Goal: Information Seeking & Learning: Learn about a topic

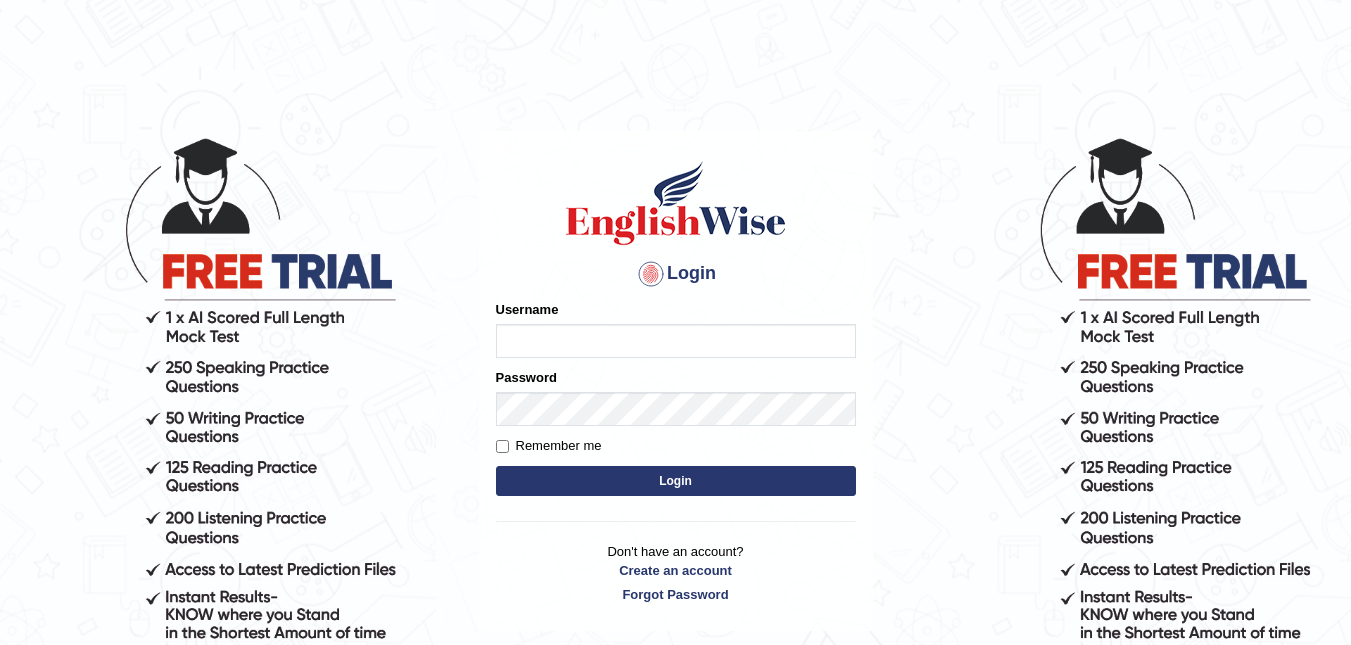
type input "Vergilio"
click at [664, 484] on button "Login" at bounding box center [676, 481] width 360 height 30
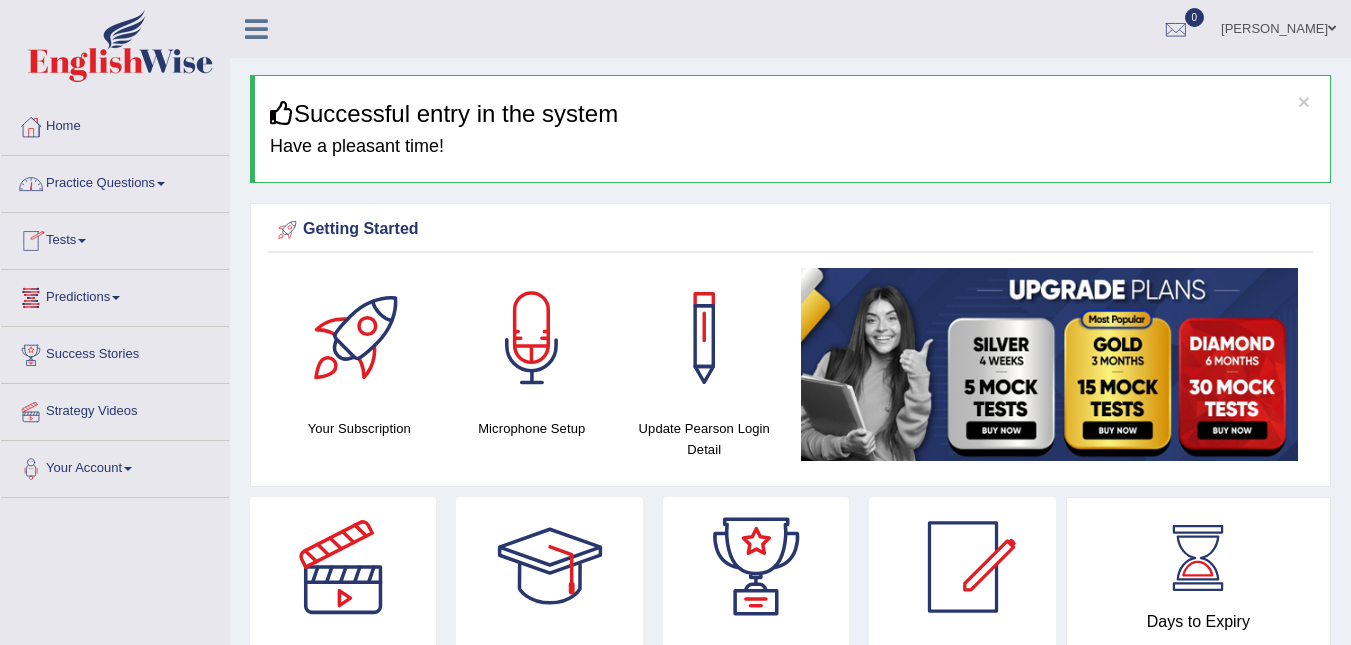
click at [73, 188] on link "Practice Questions" at bounding box center [115, 181] width 228 height 50
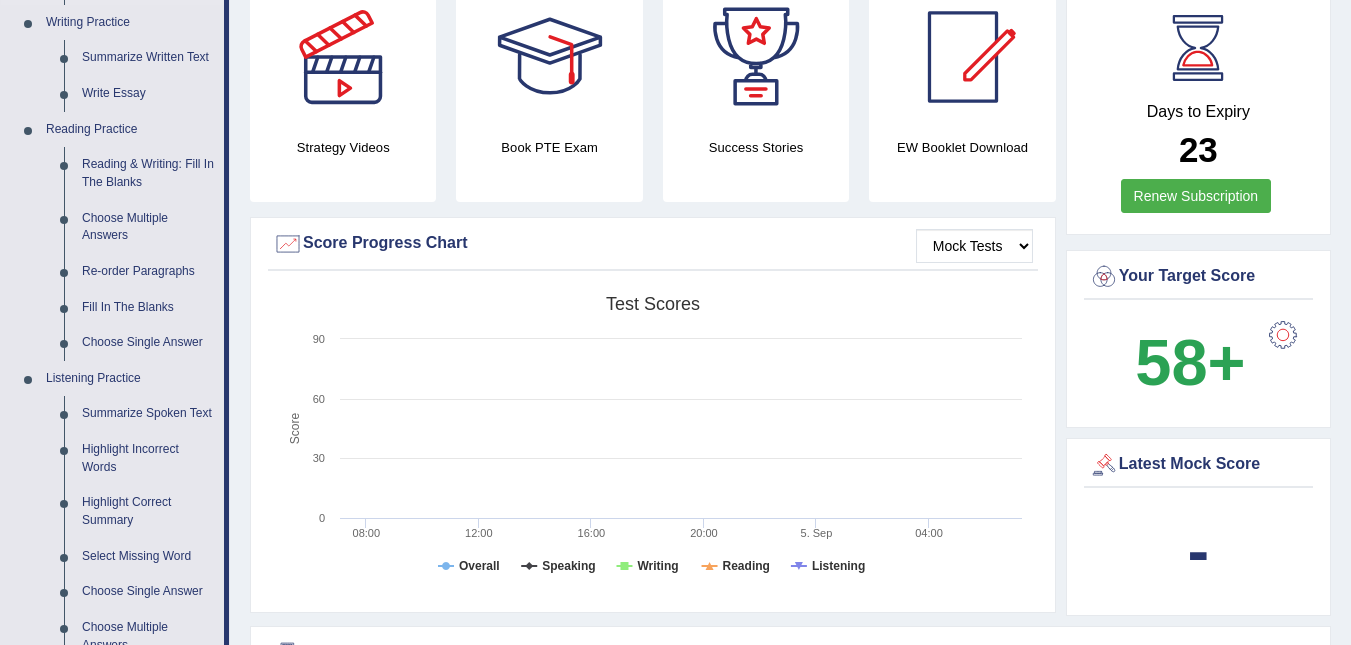
scroll to position [600, 0]
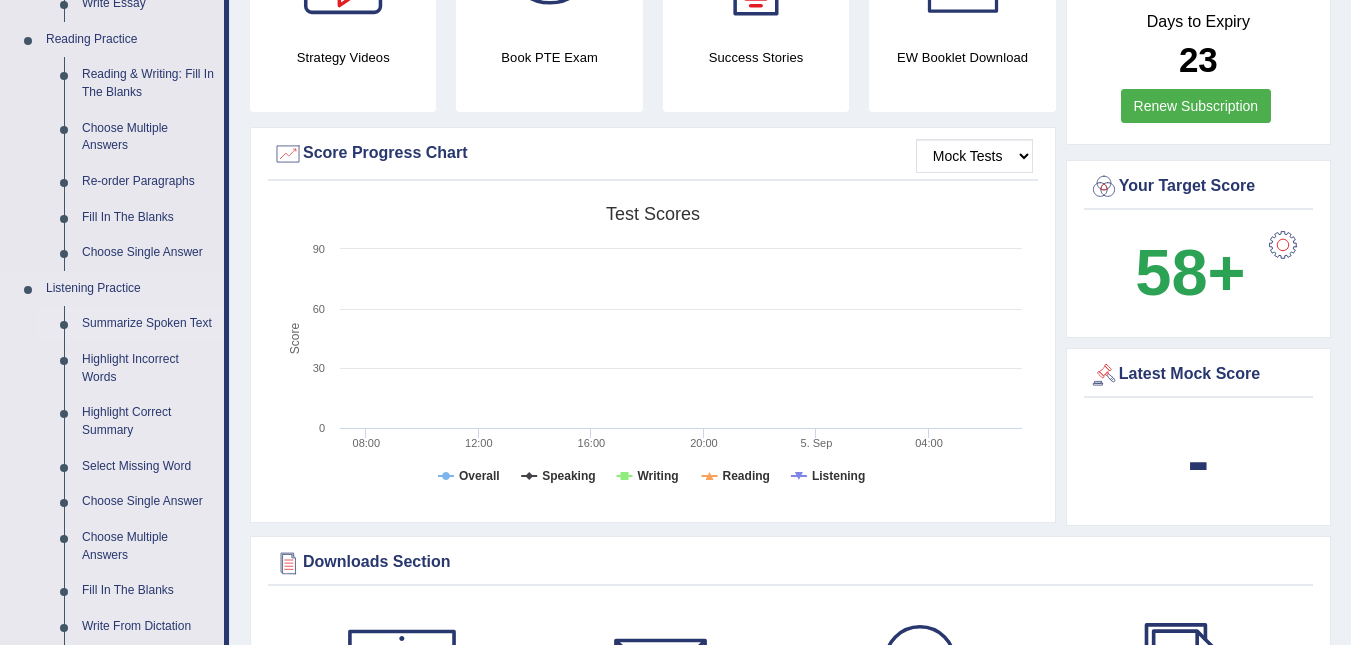
click at [112, 319] on link "Summarize Spoken Text" at bounding box center [148, 324] width 151 height 36
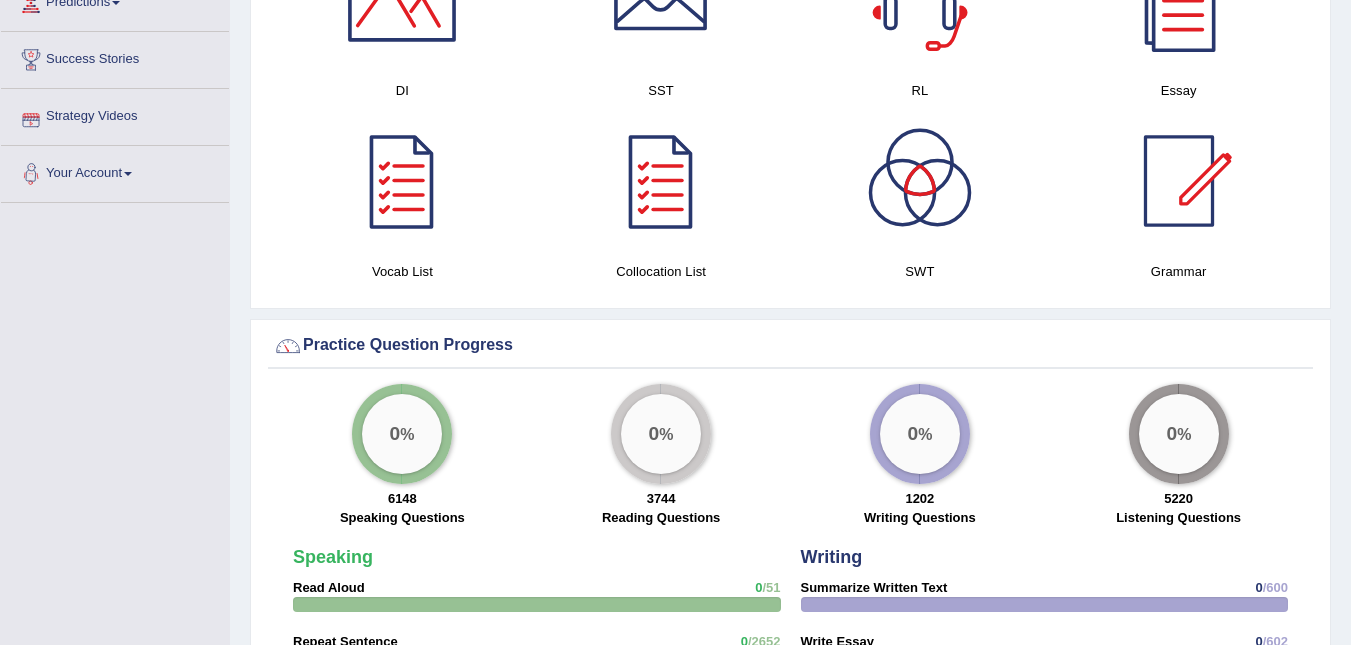
scroll to position [1342, 0]
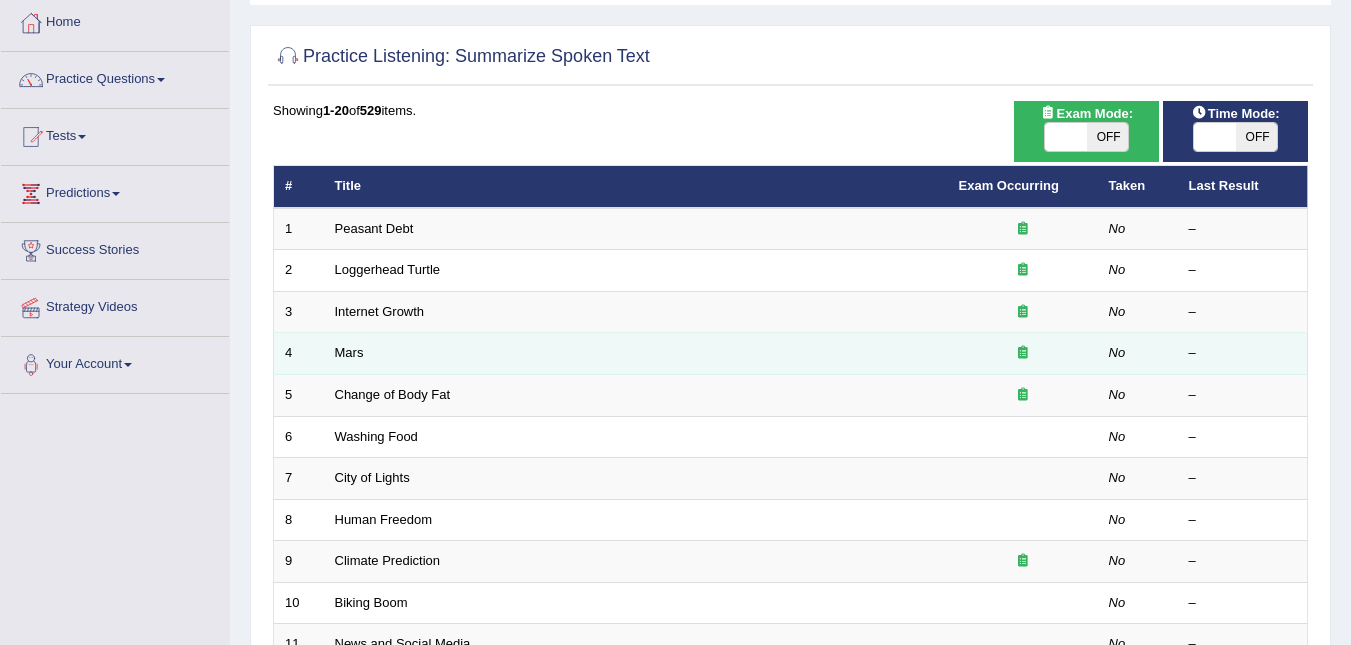
scroll to position [79, 0]
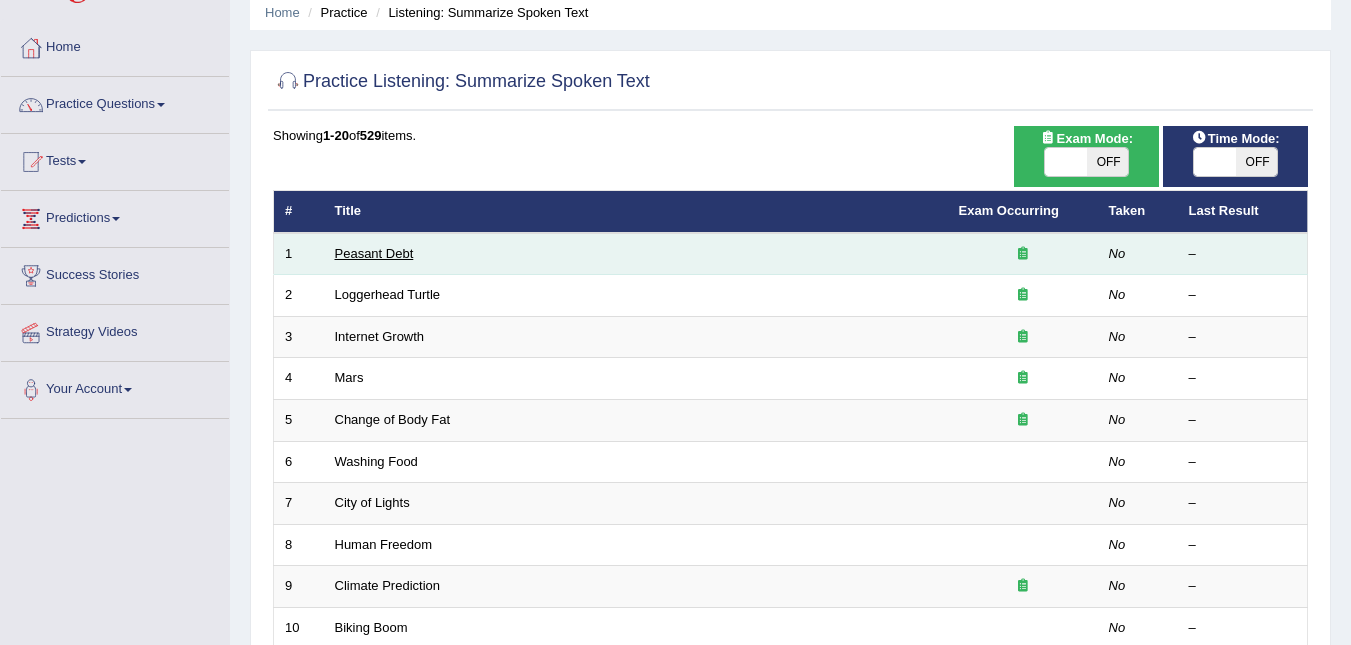
click at [369, 252] on link "Peasant Debt" at bounding box center [374, 253] width 79 height 15
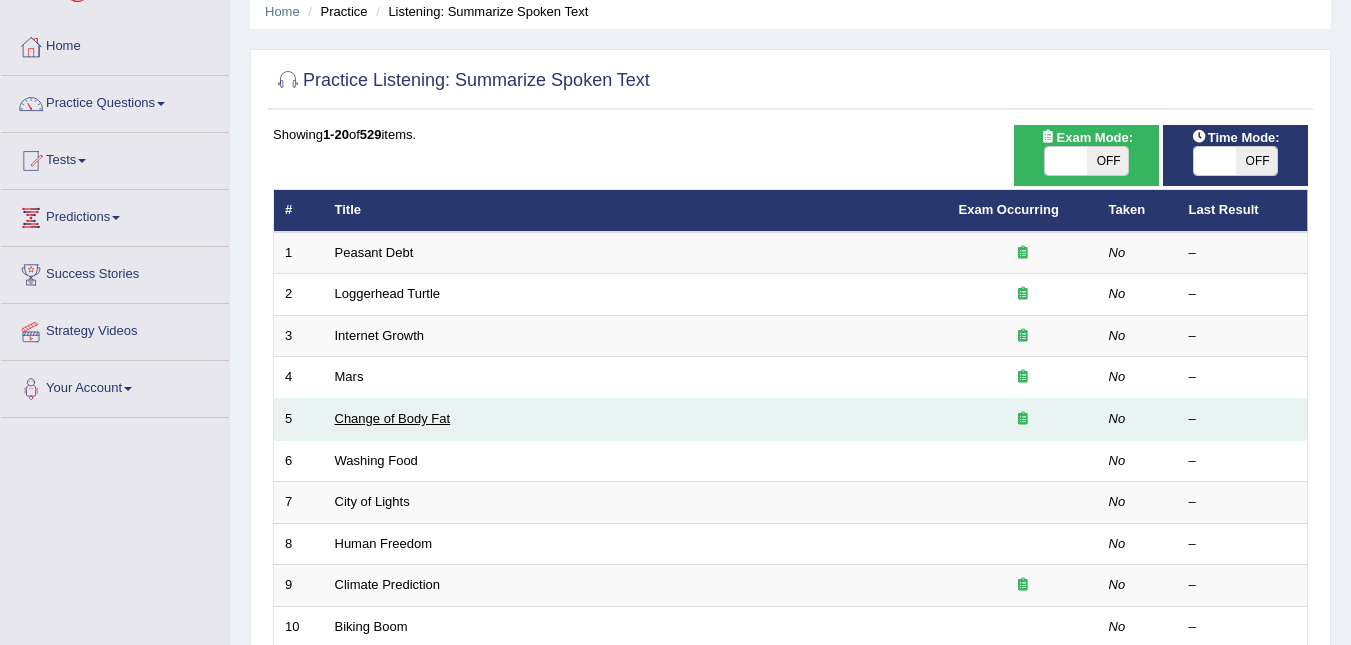
scroll to position [79, 0]
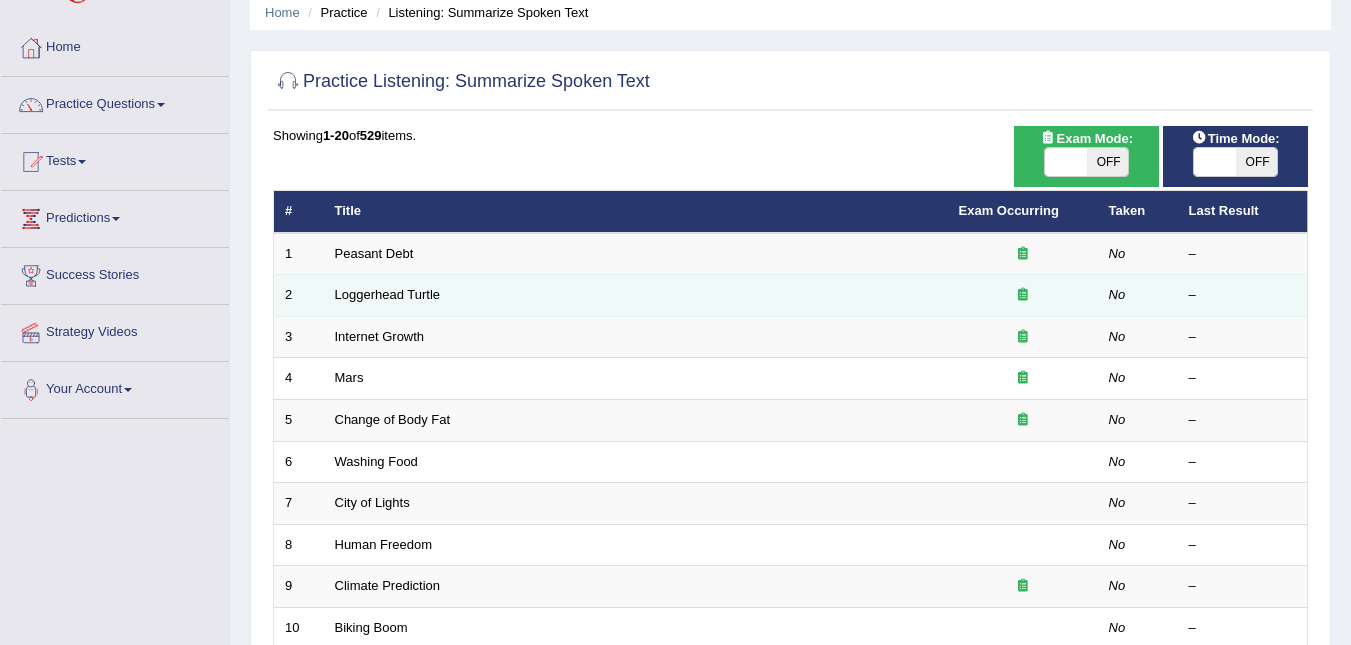
click at [298, 299] on td "2" at bounding box center [299, 296] width 50 height 42
click at [350, 298] on link "Loggerhead Turtle" at bounding box center [388, 294] width 106 height 15
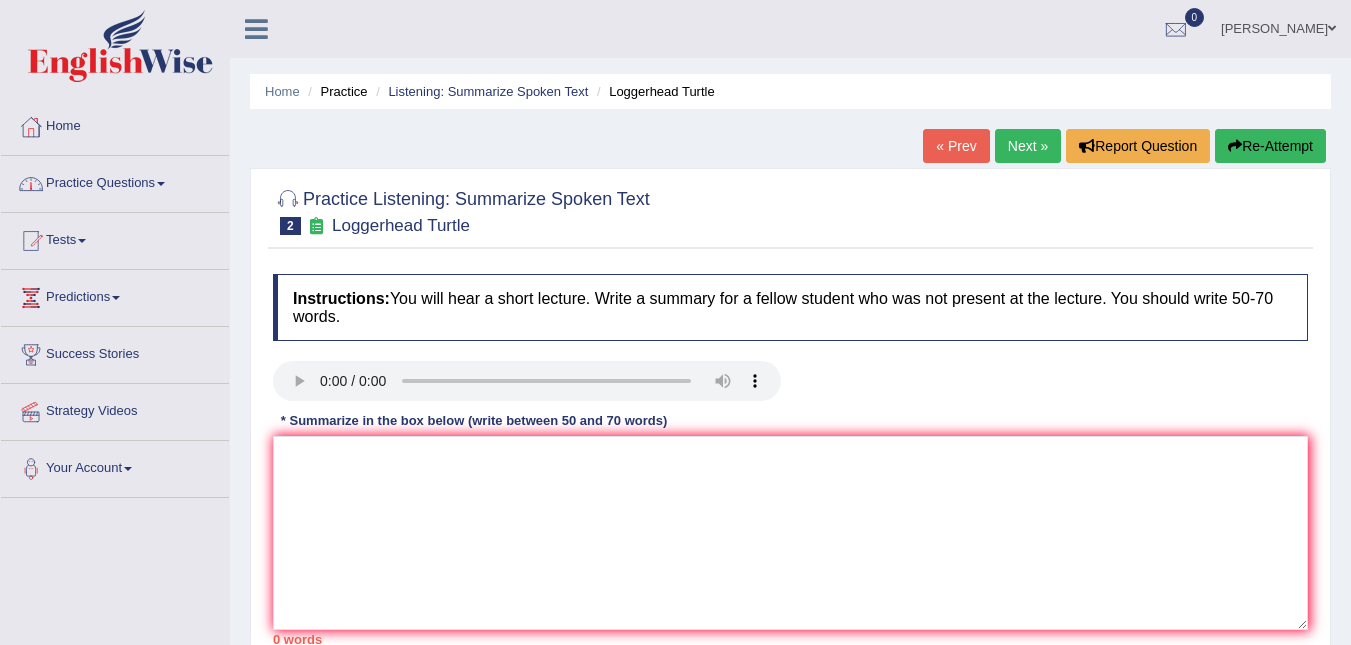
click at [39, 178] on div at bounding box center [31, 184] width 30 height 30
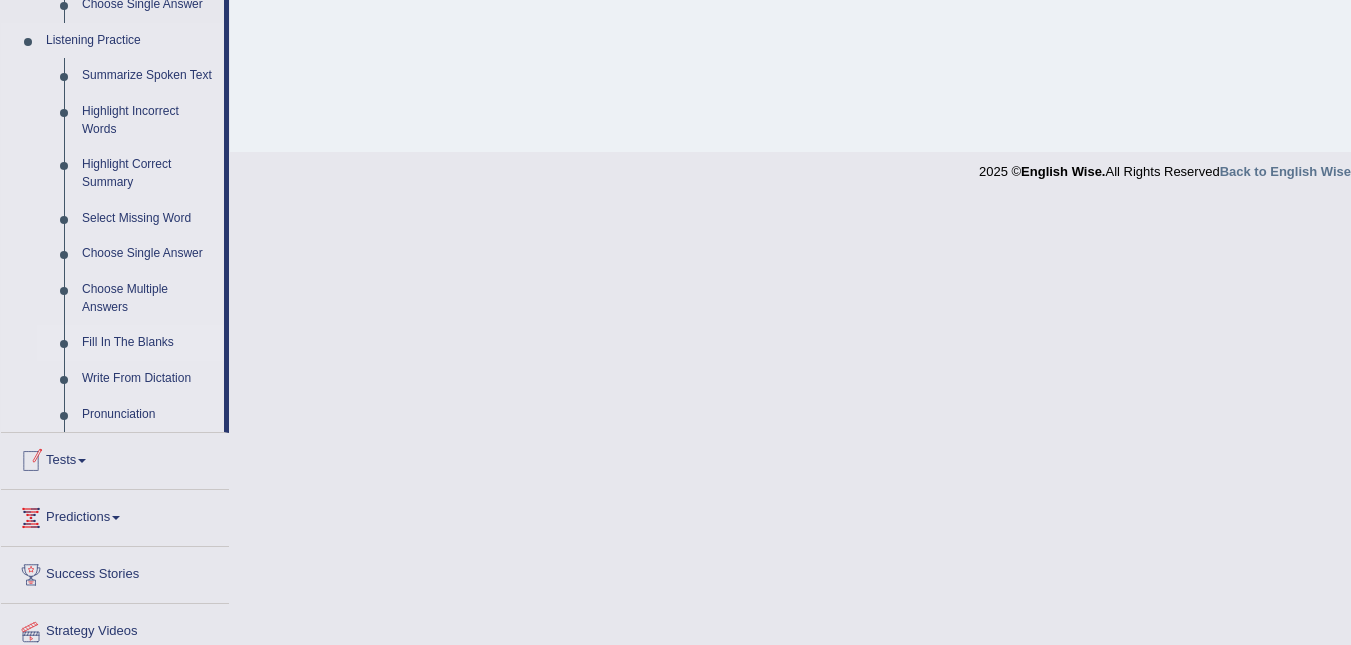
scroll to position [800, 0]
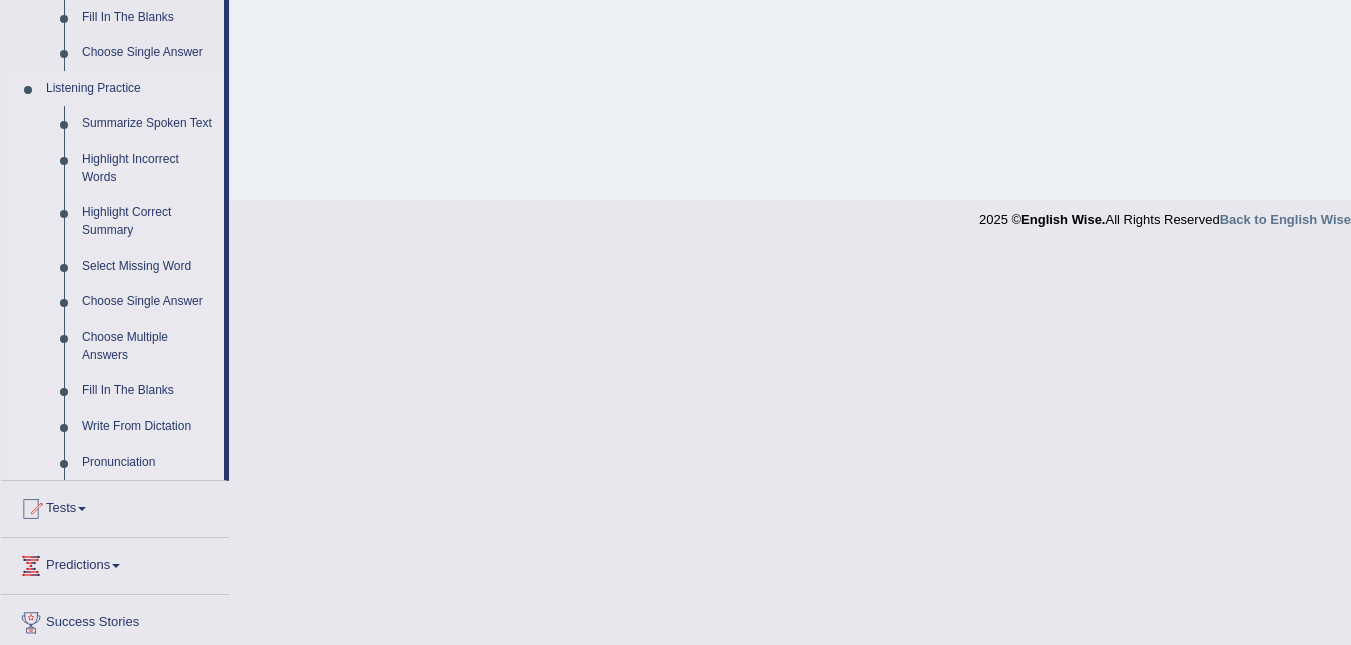
click at [75, 158] on link "Highlight Incorrect Words" at bounding box center [148, 168] width 151 height 53
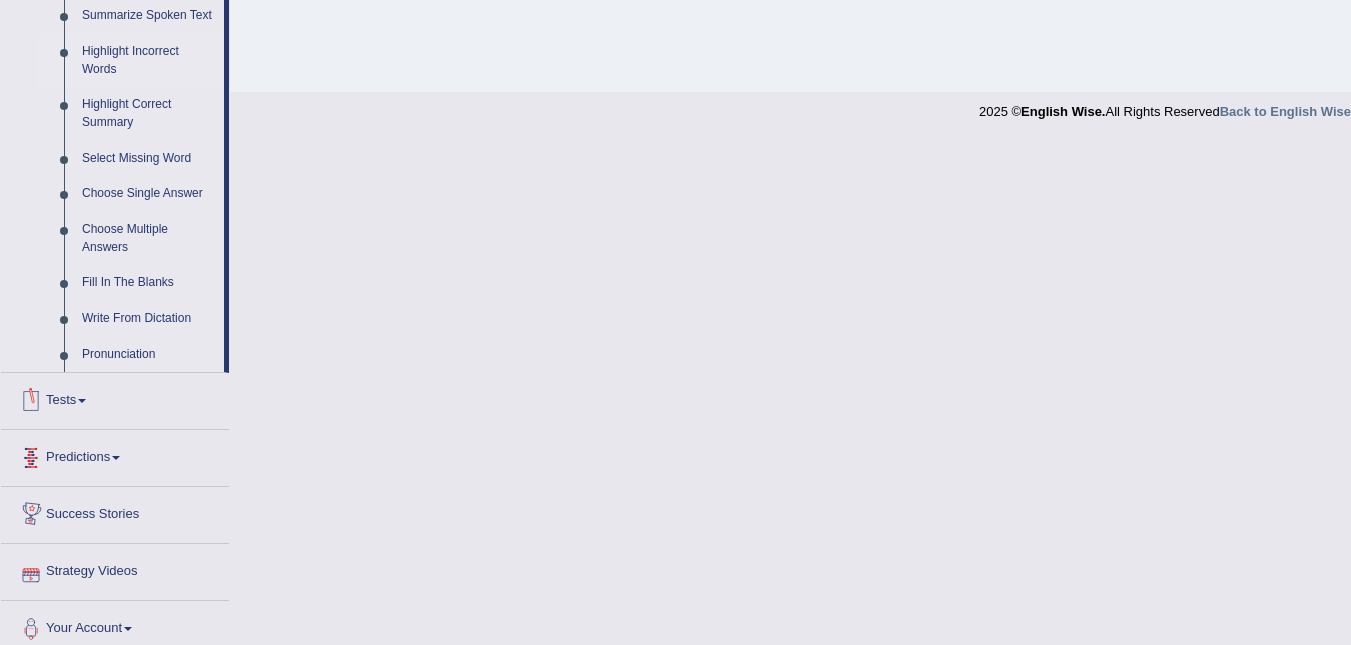
scroll to position [922, 0]
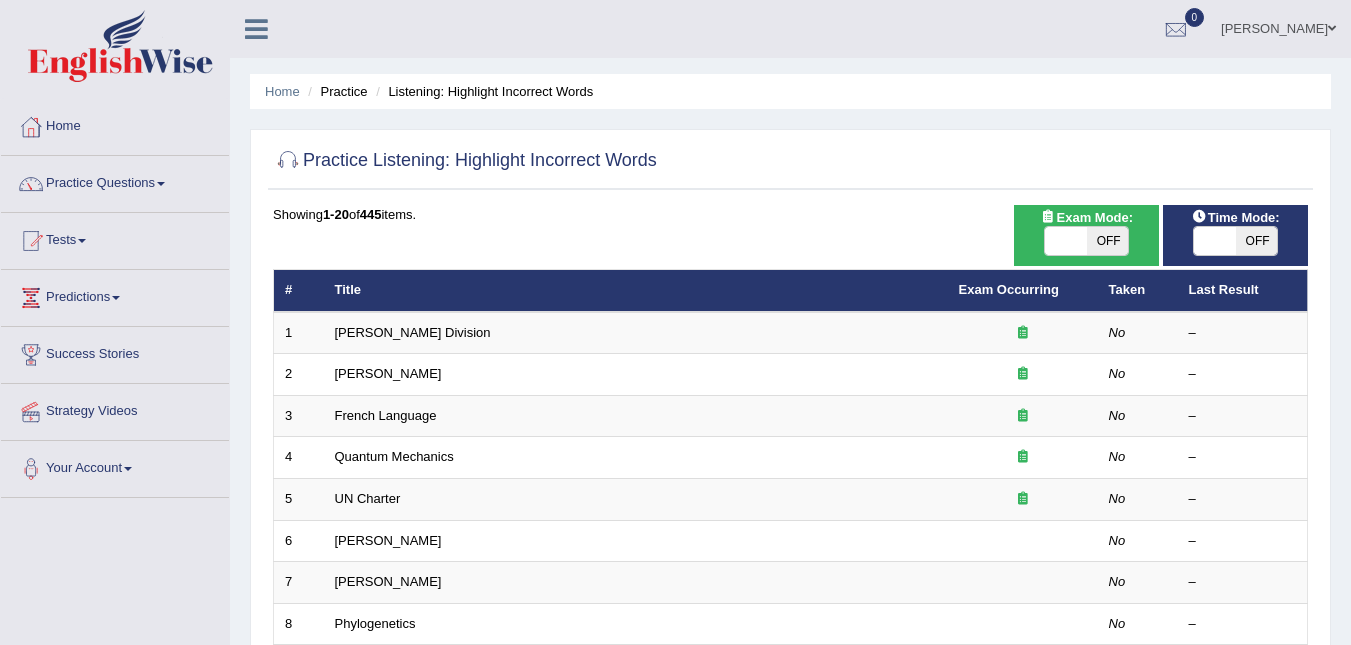
click at [34, 185] on div at bounding box center [31, 184] width 30 height 30
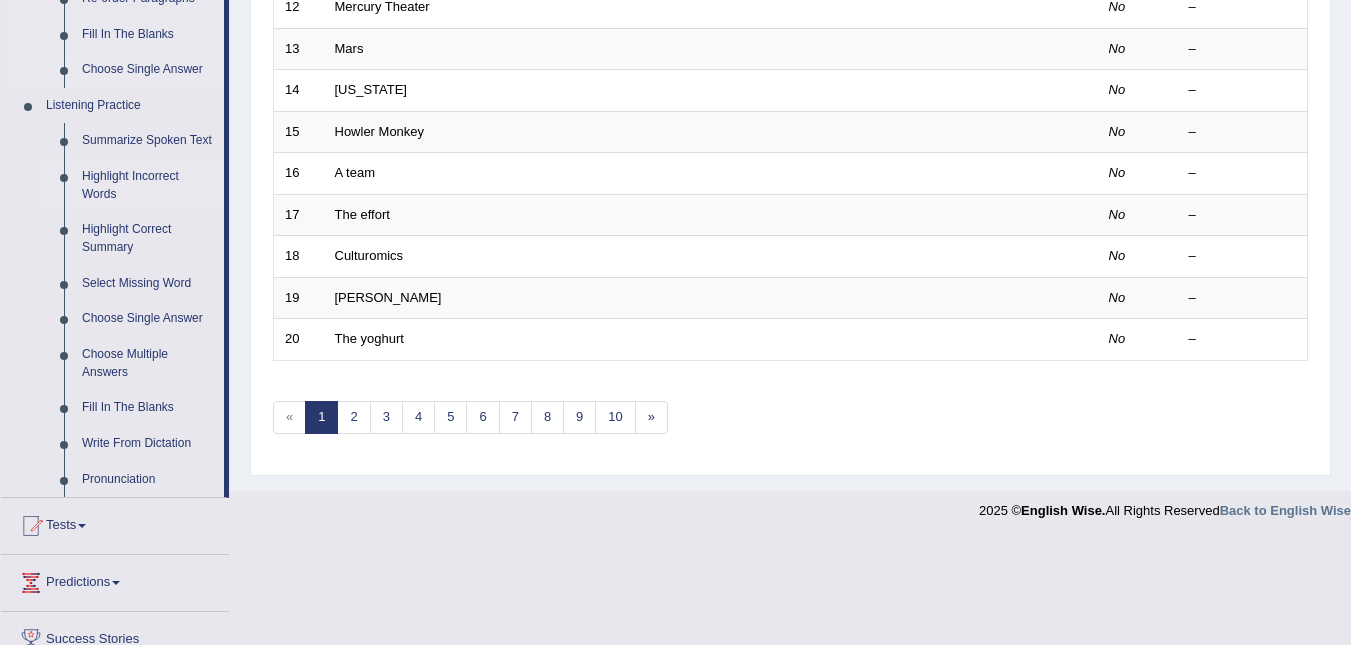
scroll to position [800, 0]
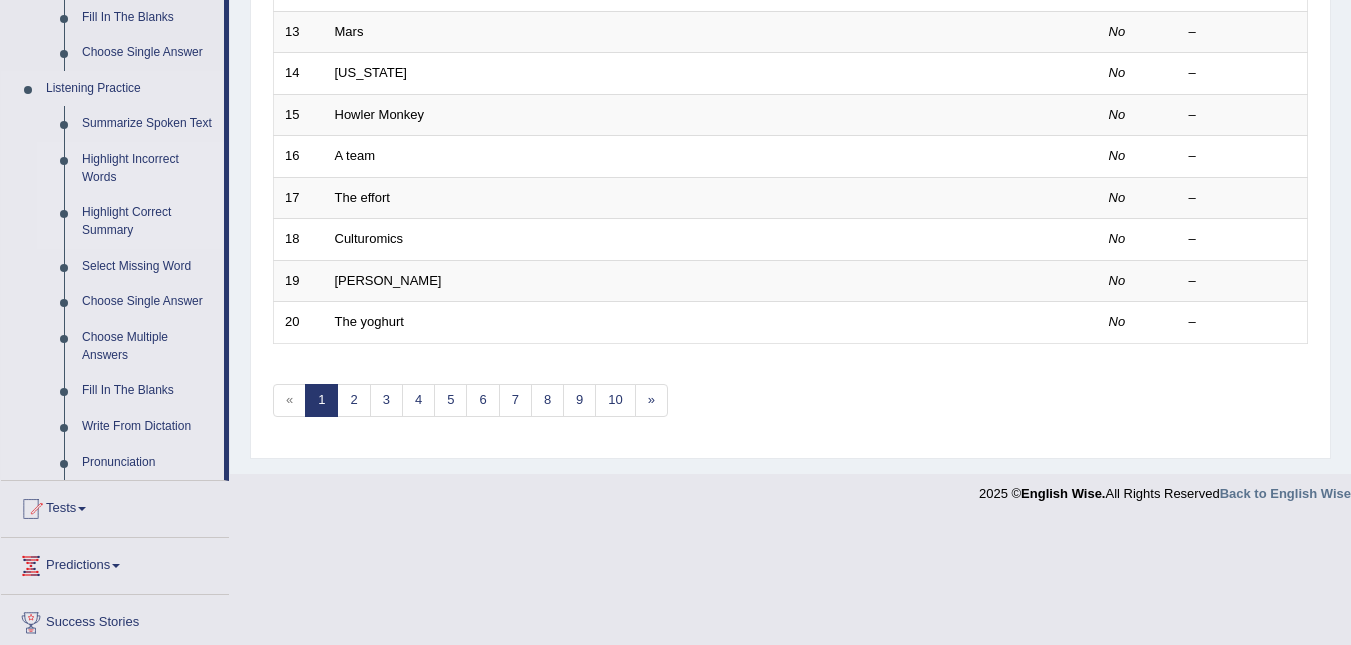
click at [109, 220] on link "Highlight Correct Summary" at bounding box center [148, 221] width 151 height 53
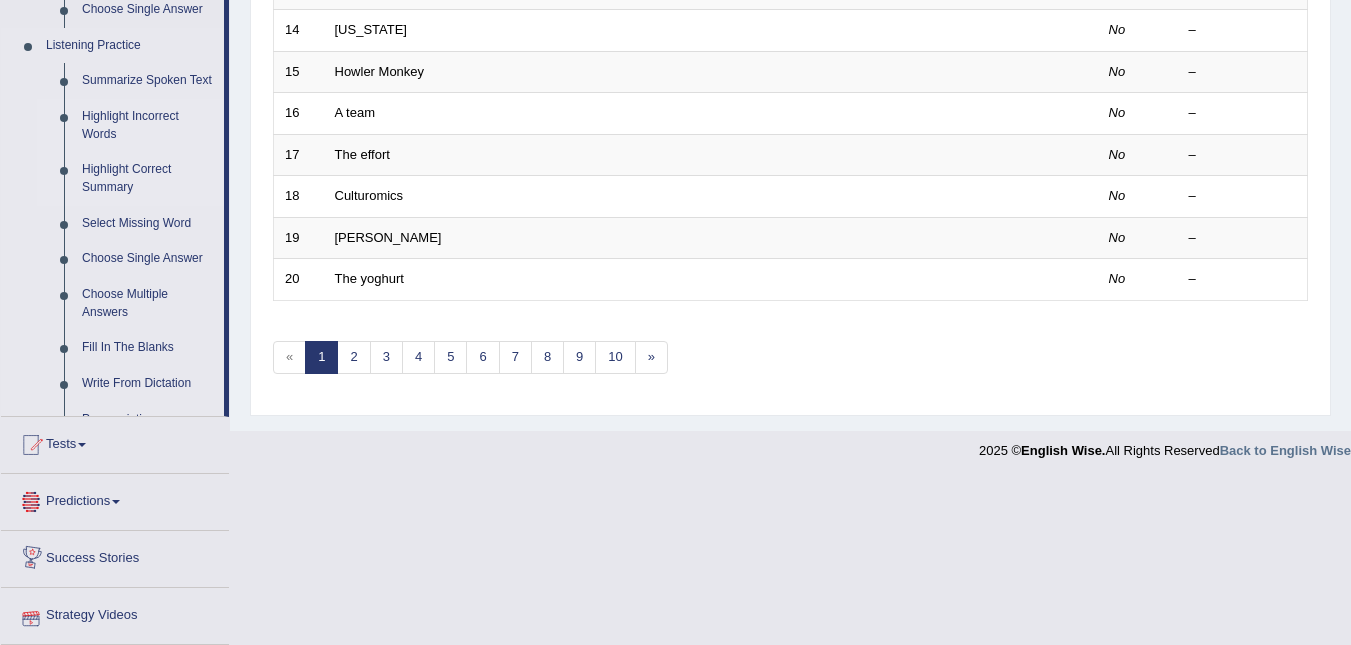
scroll to position [922, 0]
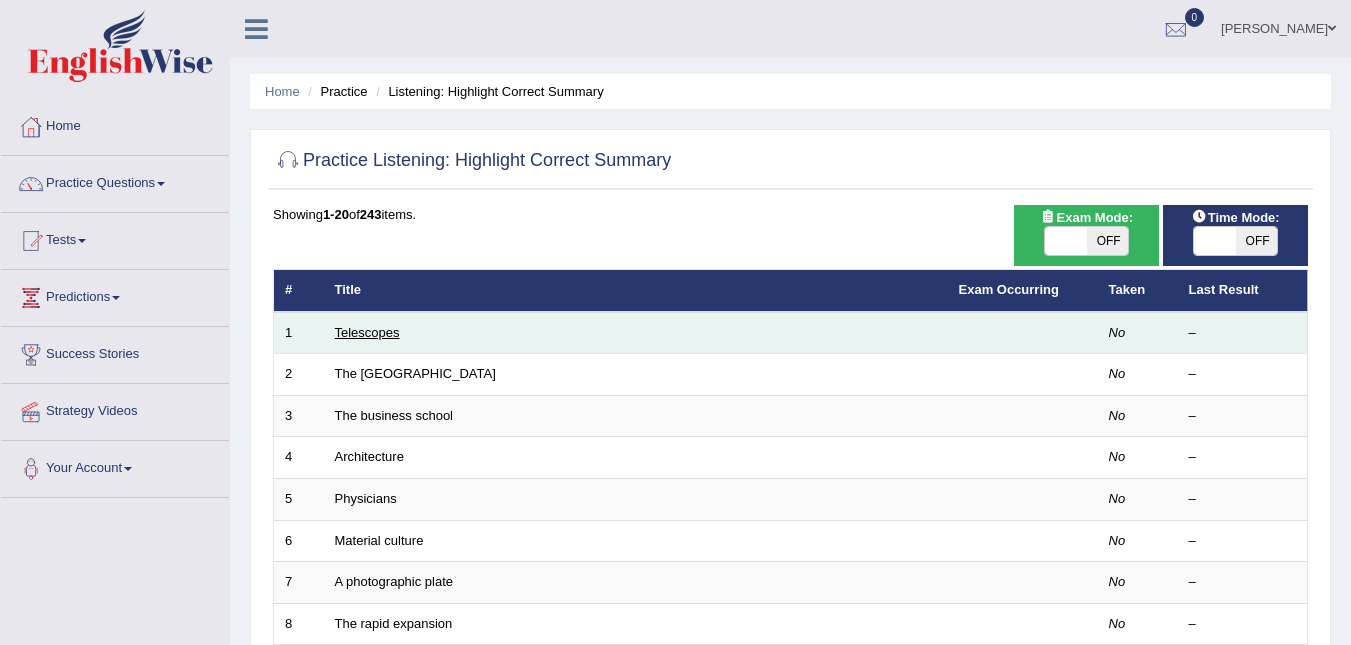
click at [339, 331] on link "Telescopes" at bounding box center [367, 332] width 65 height 15
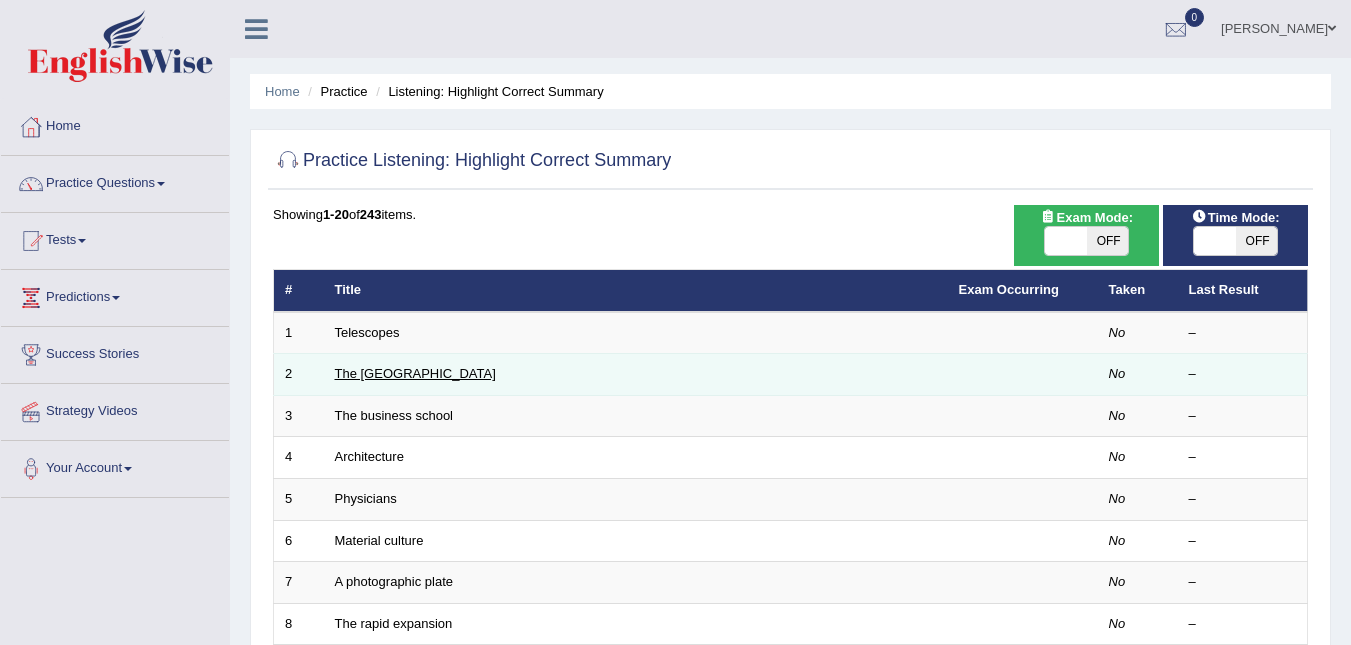
click at [346, 369] on link "The [GEOGRAPHIC_DATA]" at bounding box center [415, 373] width 161 height 15
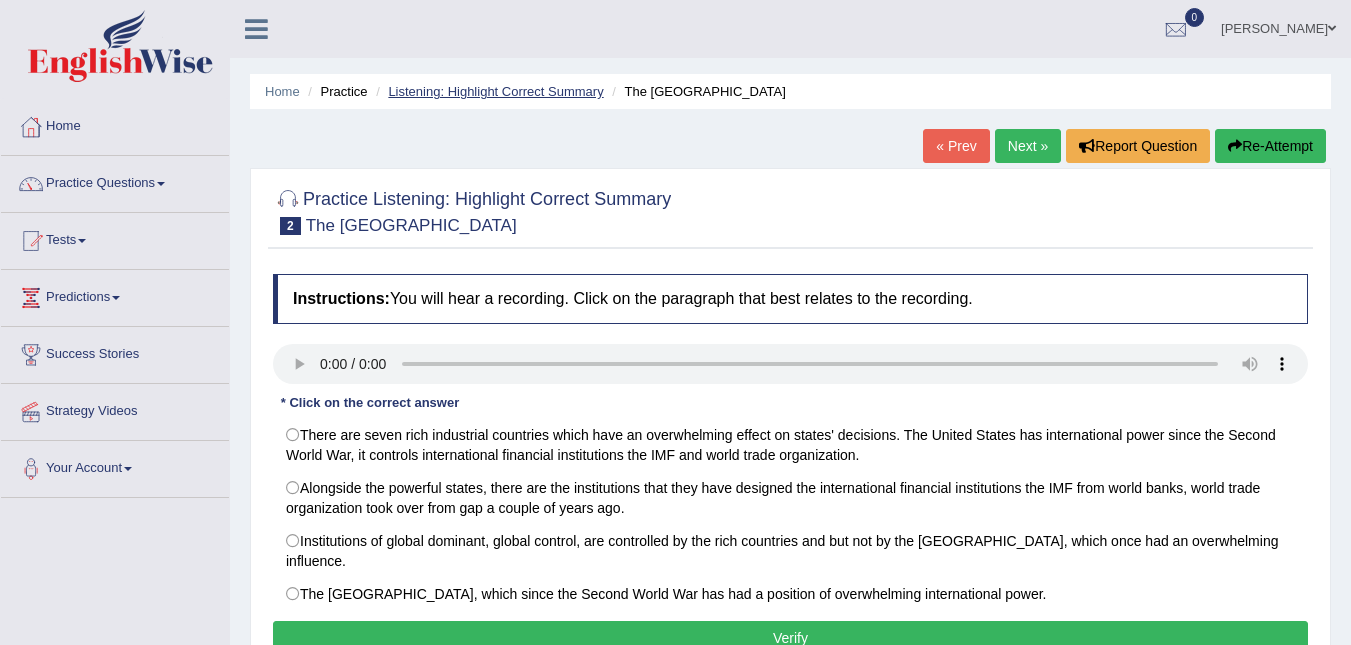
click at [556, 89] on link "Listening: Highlight Correct Summary" at bounding box center [495, 91] width 215 height 15
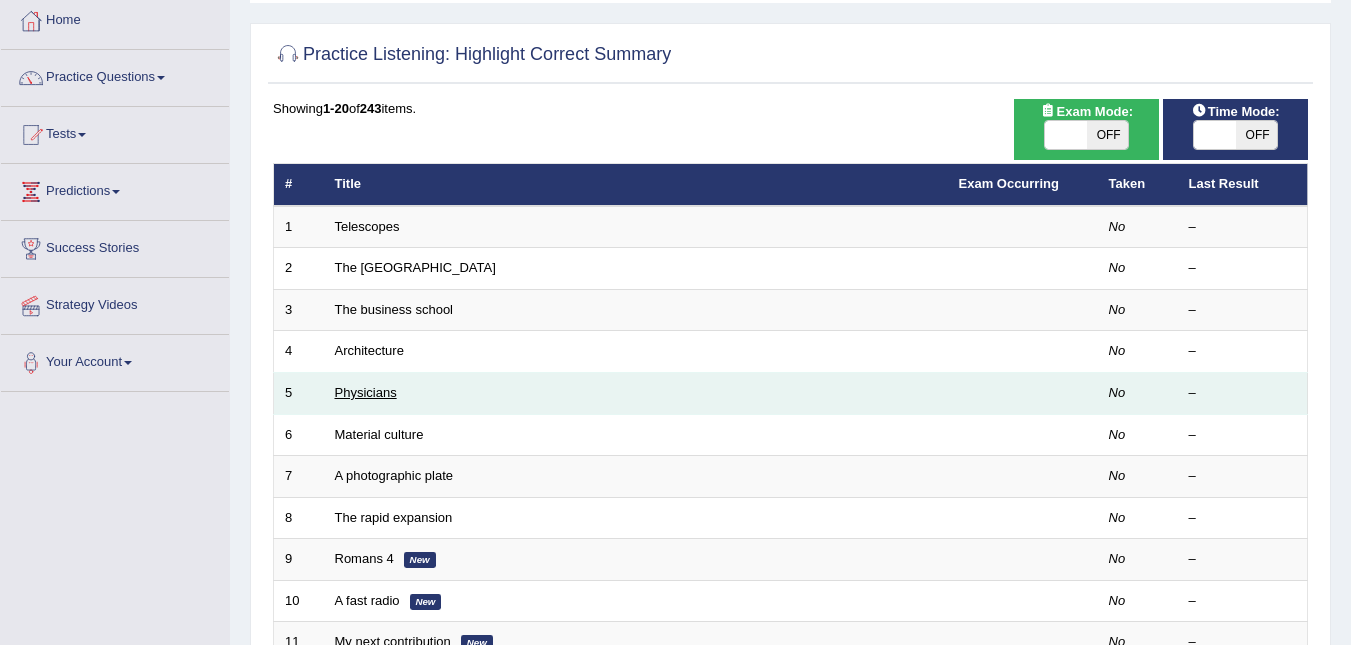
scroll to position [100, 0]
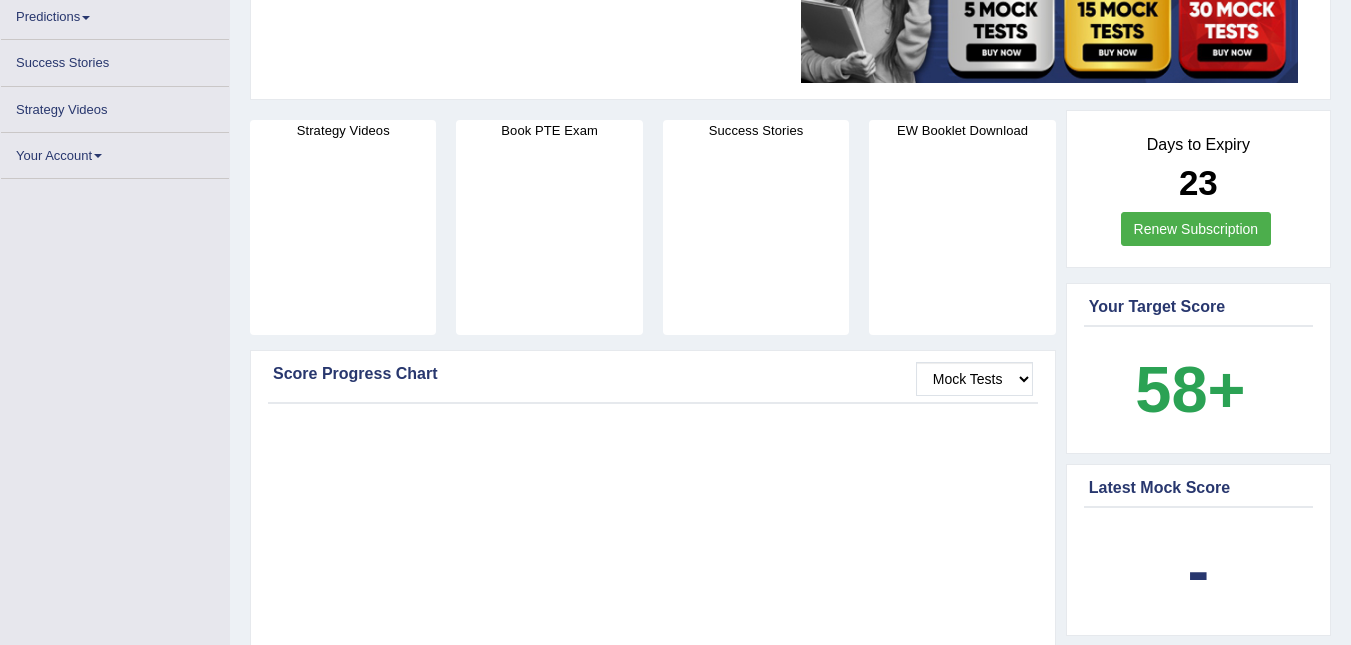
scroll to position [280, 0]
